Goal: Transaction & Acquisition: Purchase product/service

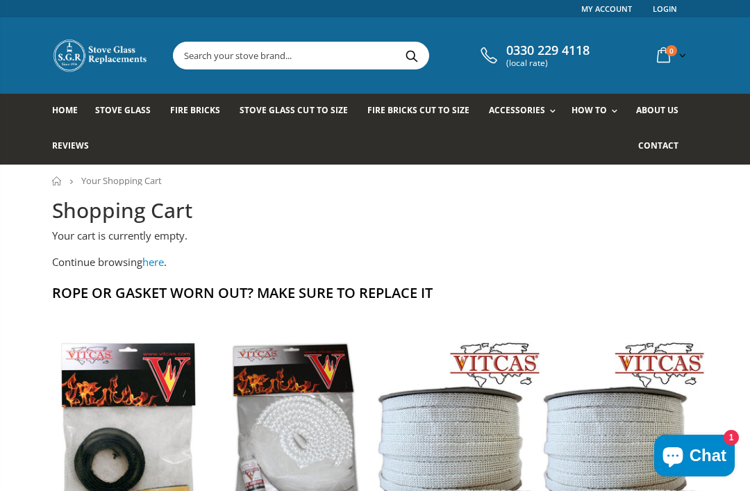
click at [205, 107] on span "Fire Bricks" at bounding box center [195, 110] width 50 height 12
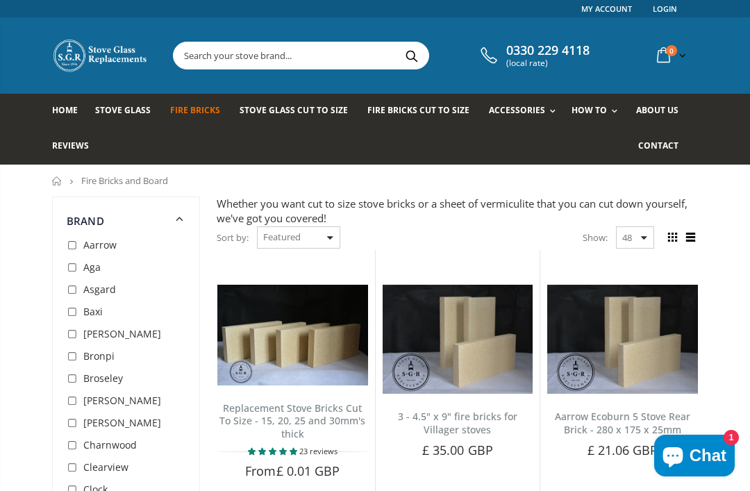
click at [312, 47] on input "text" at bounding box center [365, 55] width 383 height 26
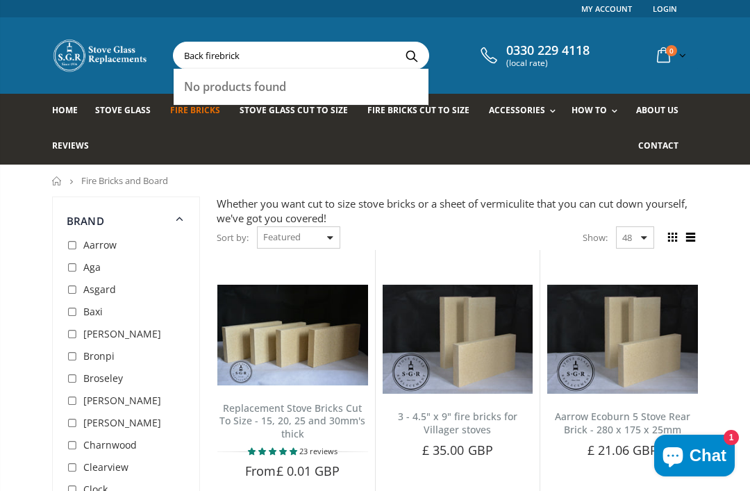
type input "Back firebrick"
click at [406, 55] on button "Search" at bounding box center [411, 55] width 31 height 26
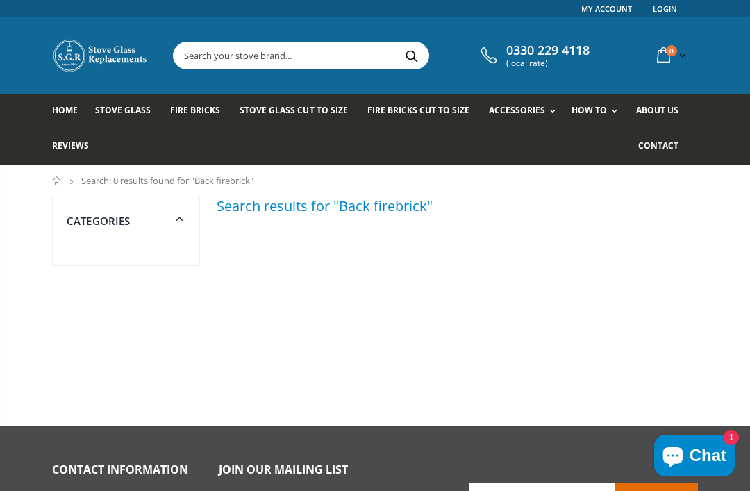
click at [197, 104] on span "Fire Bricks" at bounding box center [195, 110] width 50 height 12
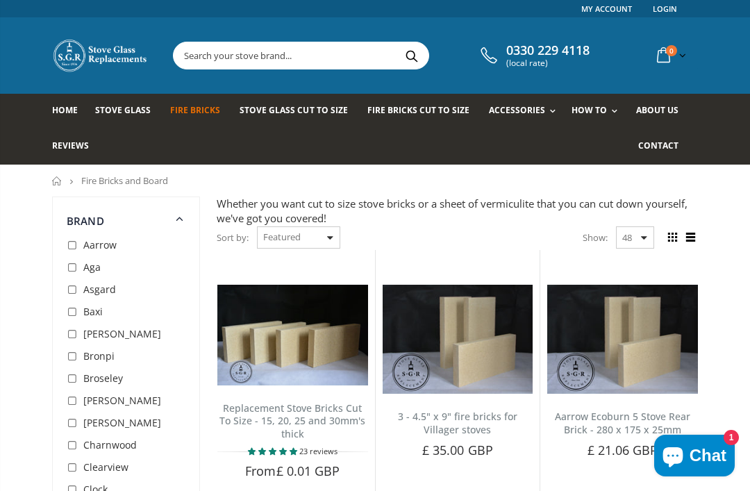
click at [446, 145] on ul "Home Stove Glass Fire Bricks Stove Glass Cut To Size Fire Bricks Cut To Size Ac…" at bounding box center [375, 129] width 646 height 71
click at [432, 106] on span "Fire Bricks Cut To Size" at bounding box center [419, 110] width 102 height 12
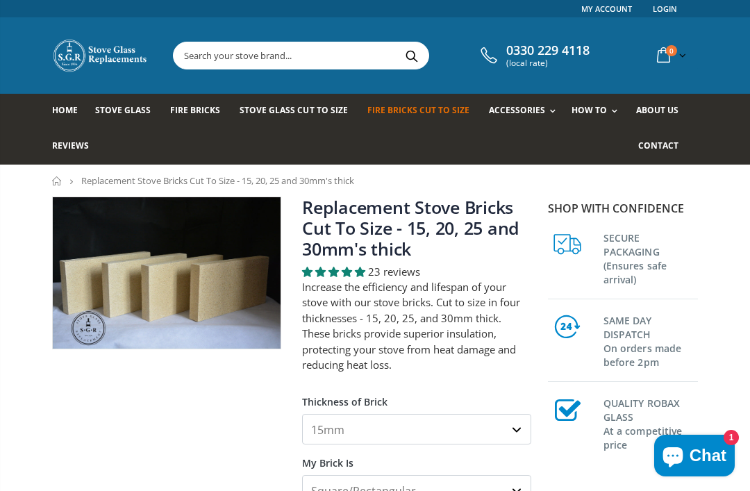
click at [201, 110] on span "Fire Bricks" at bounding box center [195, 110] width 50 height 12
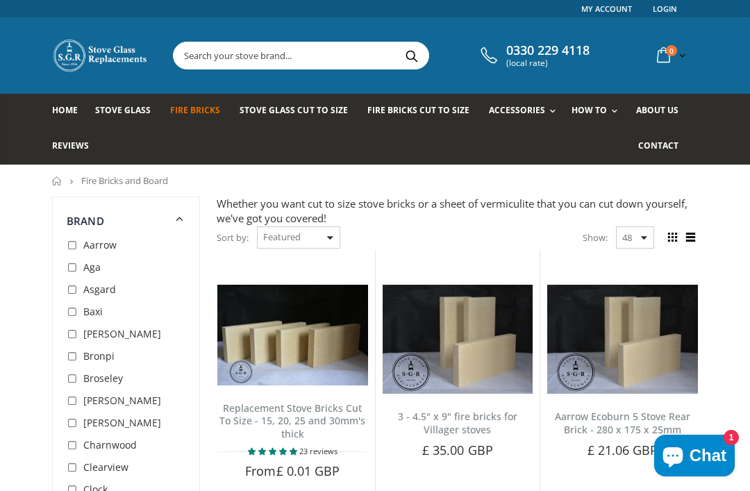
click at [693, 237] on span at bounding box center [690, 237] width 15 height 15
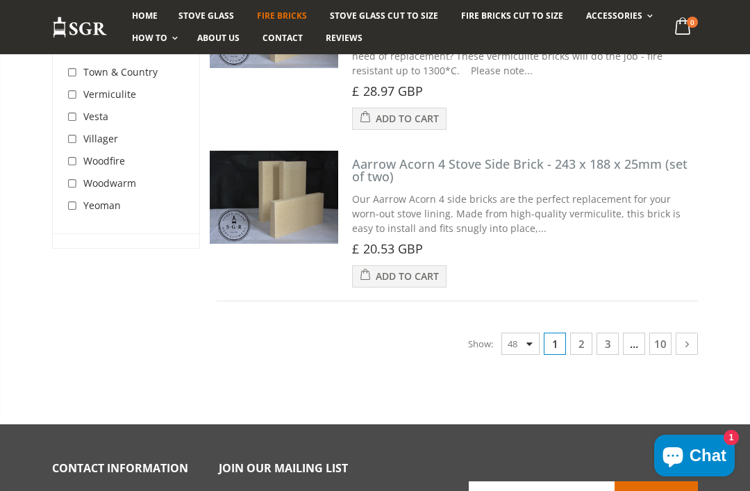
scroll to position [7488, 0]
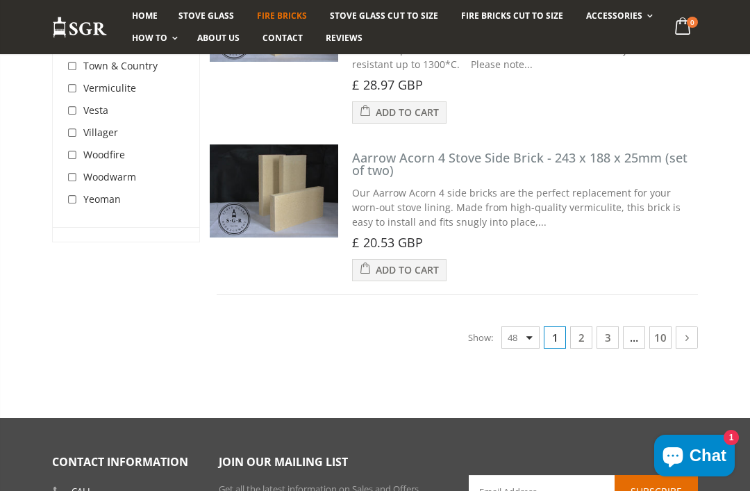
click at [697, 327] on link at bounding box center [687, 338] width 22 height 22
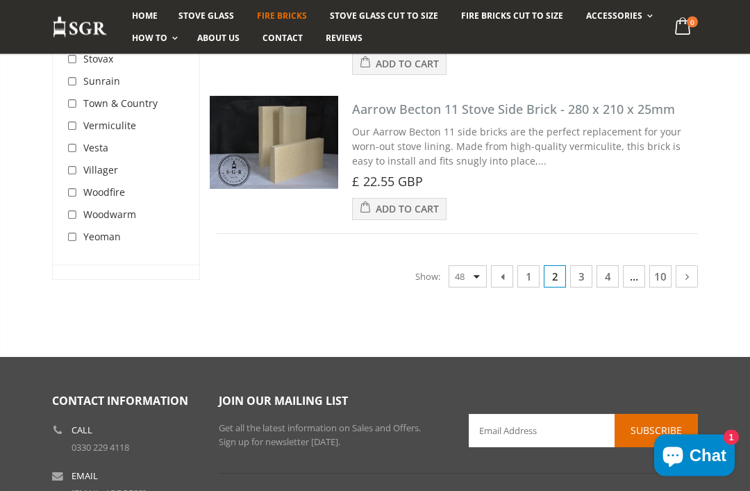
scroll to position [7361, 0]
click at [684, 270] on icon at bounding box center [687, 277] width 15 height 14
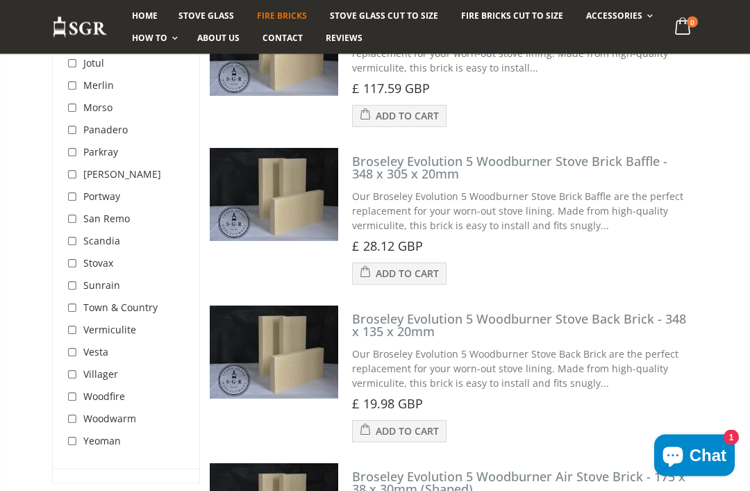
scroll to position [2482, 0]
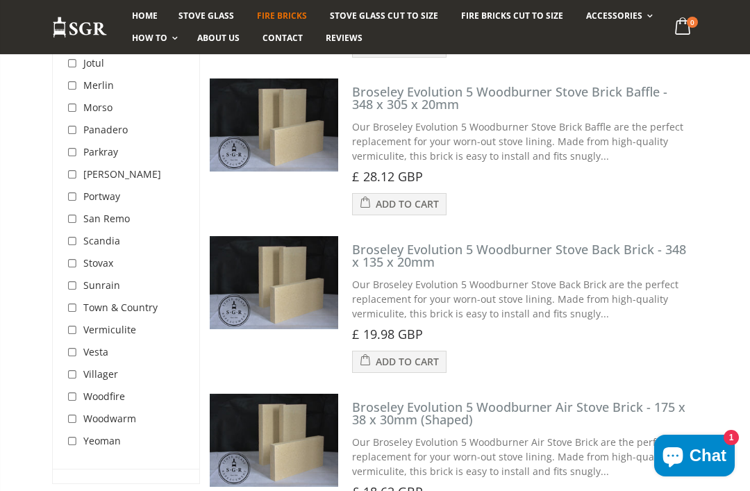
click at [77, 271] on input "checkbox" at bounding box center [74, 264] width 14 height 14
checkbox input "true"
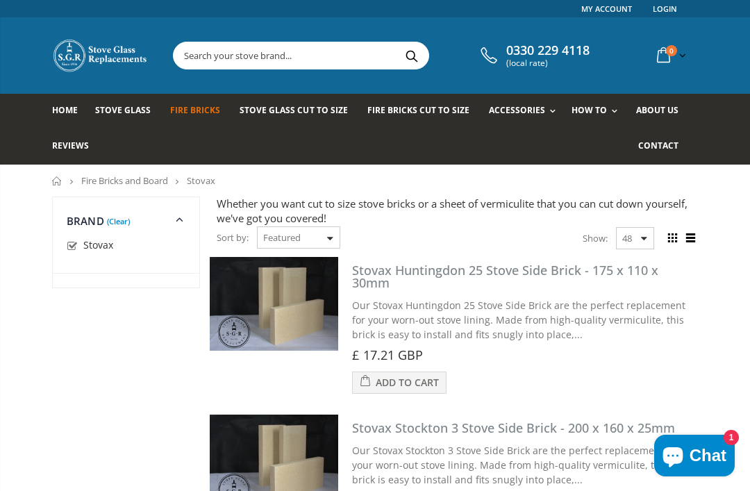
click at [195, 109] on span "Fire Bricks" at bounding box center [195, 110] width 50 height 12
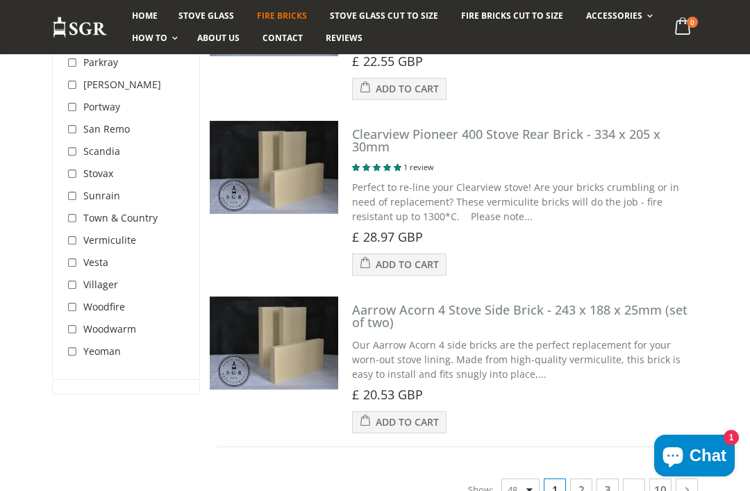
scroll to position [7337, 0]
click at [695, 478] on link at bounding box center [687, 489] width 22 height 22
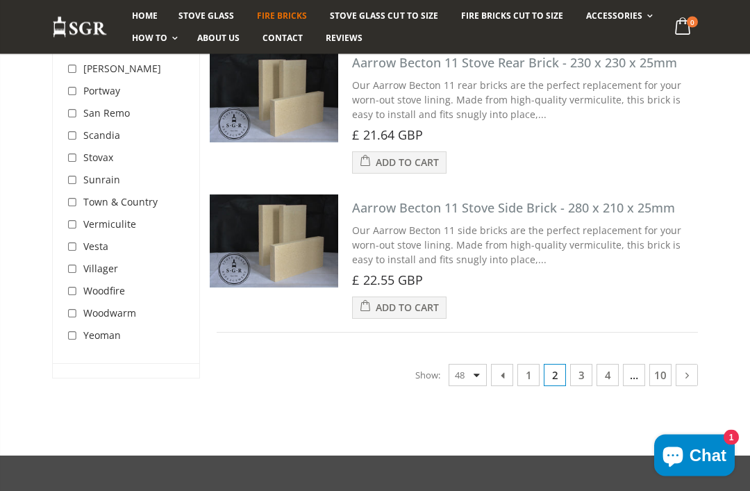
scroll to position [7263, 0]
click at [687, 368] on icon at bounding box center [687, 375] width 15 height 14
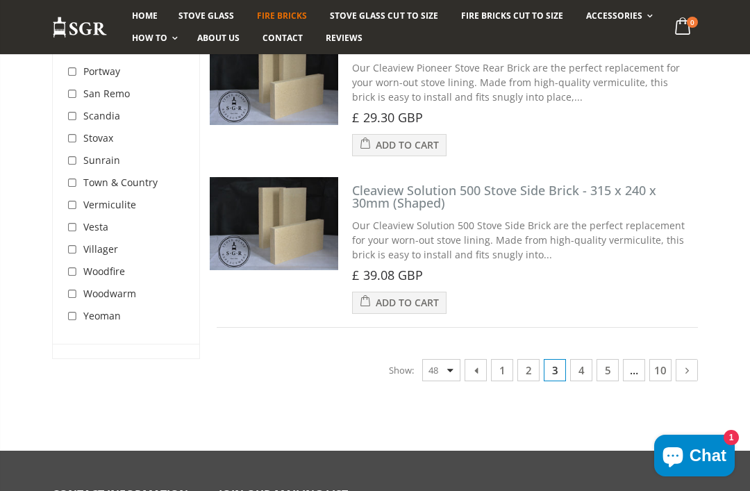
scroll to position [7396, 0]
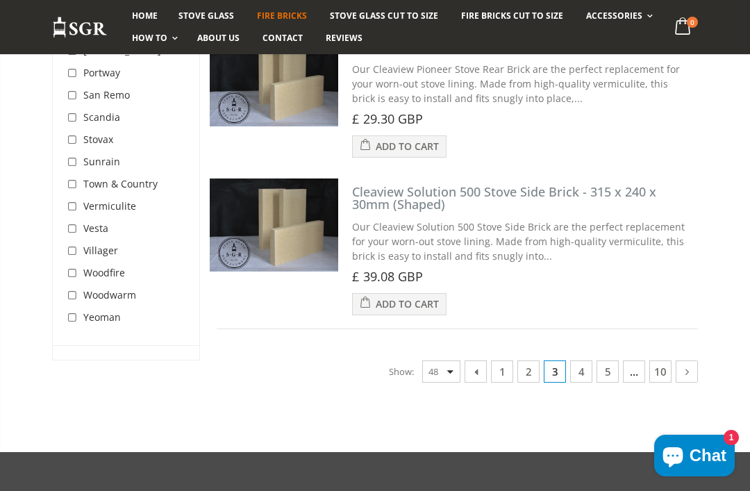
click at [698, 361] on link at bounding box center [687, 372] width 22 height 22
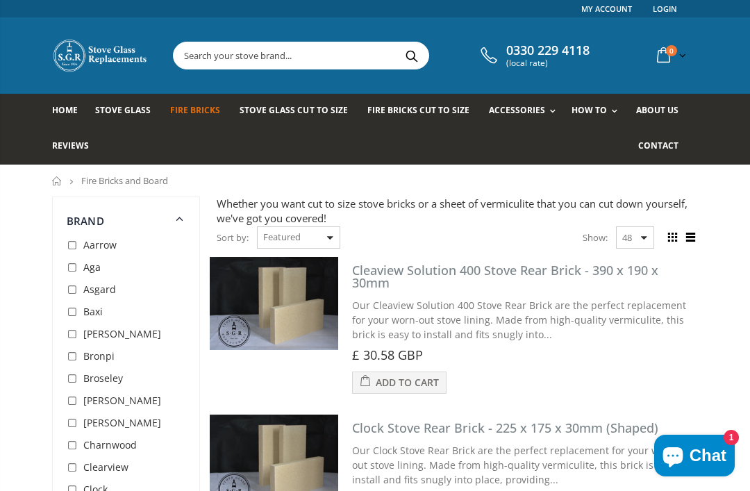
click at [251, 57] on input "text" at bounding box center [365, 55] width 383 height 26
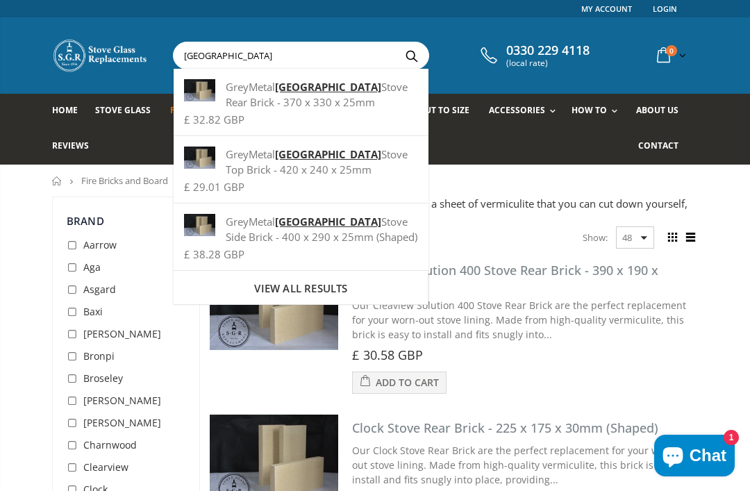
type input "Torino"
click at [406, 55] on button "Search" at bounding box center [411, 55] width 31 height 26
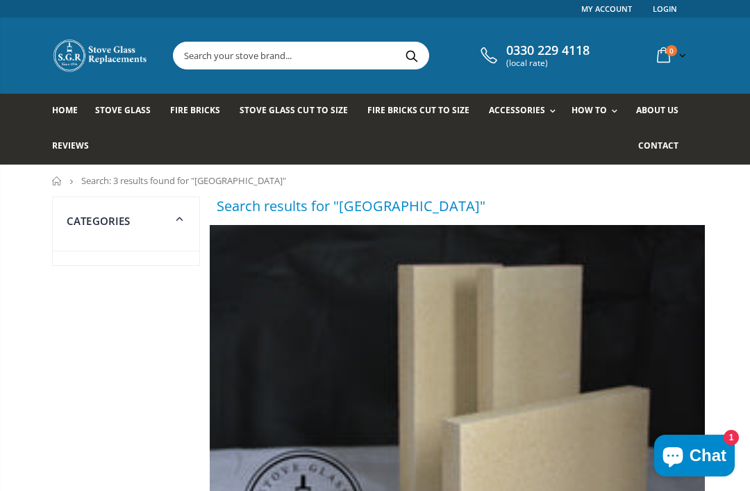
click at [286, 57] on input "text" at bounding box center [365, 55] width 383 height 26
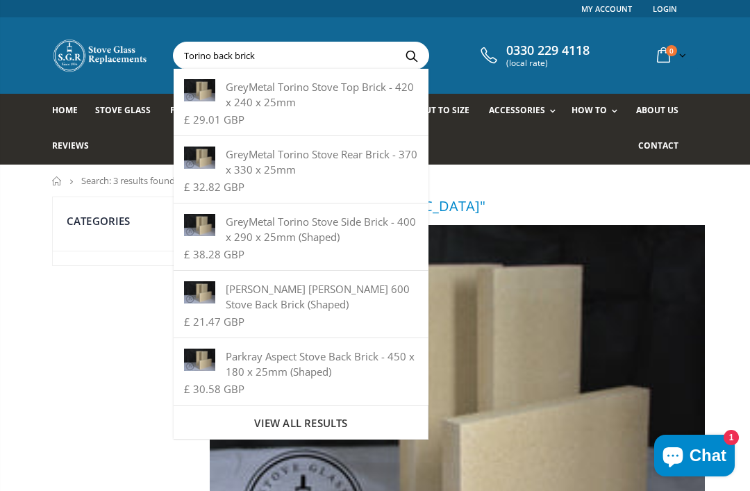
type input "Torino back brick"
click at [406, 55] on button "Search" at bounding box center [411, 55] width 31 height 26
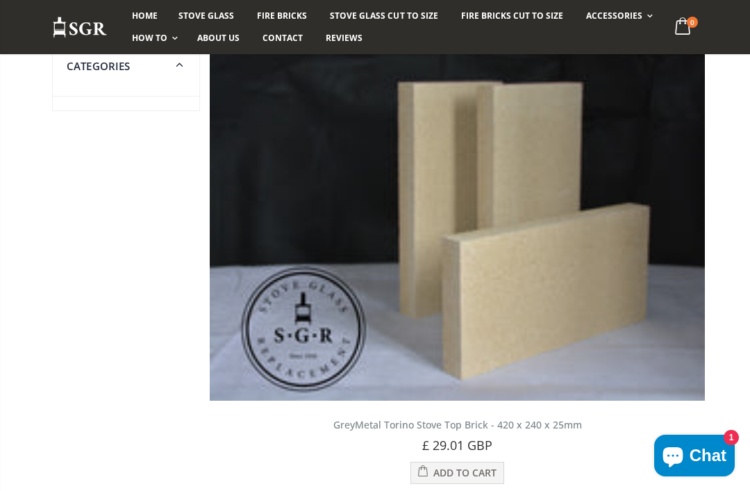
scroll to position [187, 0]
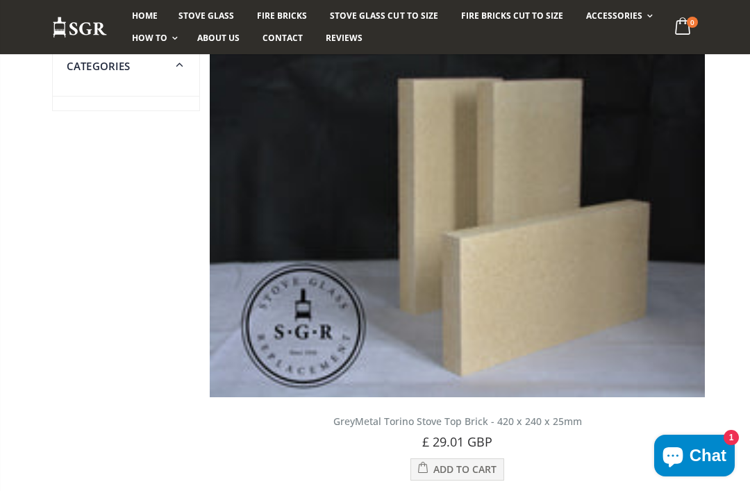
click at [611, 334] on img at bounding box center [457, 218] width 495 height 359
